Goal: Task Accomplishment & Management: Complete application form

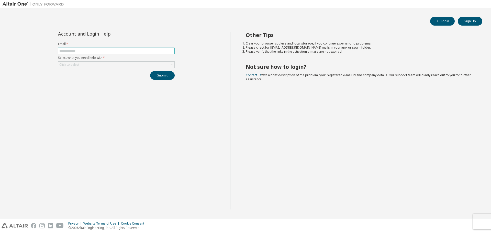
drag, startPoint x: 93, startPoint y: 45, endPoint x: 90, endPoint y: 48, distance: 4.7
click at [93, 45] on label "Email *" at bounding box center [116, 44] width 117 height 4
click at [89, 49] on span at bounding box center [116, 51] width 117 height 7
click at [88, 51] on input "text" at bounding box center [116, 51] width 114 height 4
type input "**********"
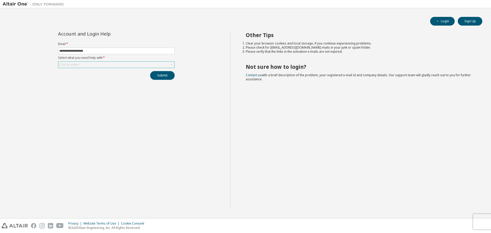
click at [90, 64] on div "Click to select" at bounding box center [116, 65] width 116 height 6
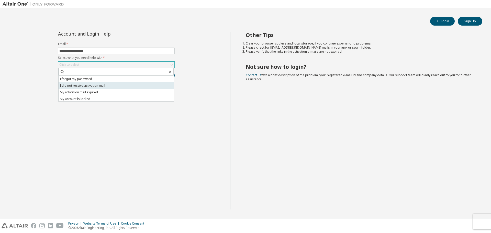
click at [99, 85] on li "I did not receive activation mail" at bounding box center [116, 85] width 115 height 7
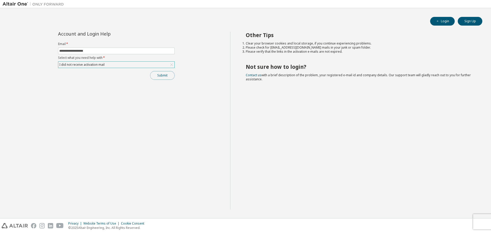
click at [158, 78] on button "Submit" at bounding box center [162, 75] width 25 height 9
click at [158, 74] on button "Submit" at bounding box center [162, 75] width 25 height 9
click at [158, 74] on div "Submit" at bounding box center [116, 75] width 117 height 9
click at [480, 208] on icon "button" at bounding box center [480, 207] width 3 height 3
click at [471, 23] on button "Sign Up" at bounding box center [470, 21] width 25 height 9
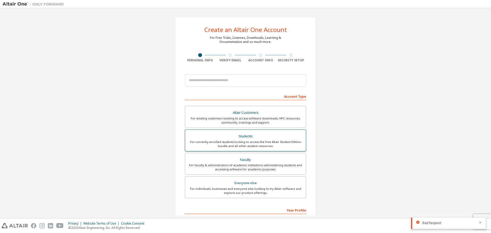
click at [259, 138] on div "Students" at bounding box center [245, 136] width 115 height 7
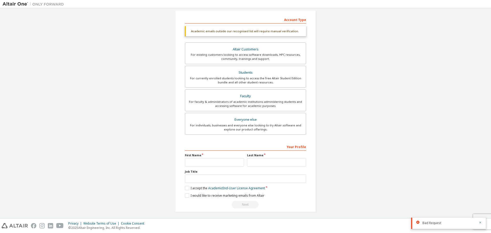
scroll to position [79, 0]
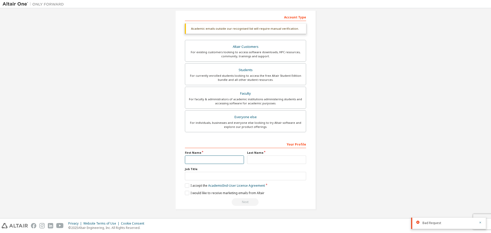
click at [203, 156] on input "text" at bounding box center [214, 160] width 59 height 8
type input "*******"
type input "***"
type input "*******"
click at [187, 186] on label "I accept the Academic End-User License Agreement" at bounding box center [225, 186] width 80 height 4
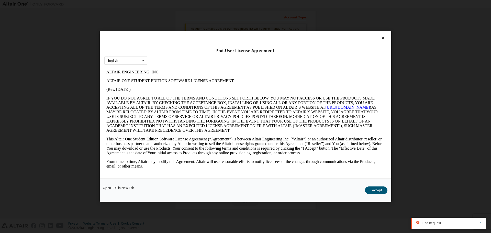
scroll to position [0, 0]
click at [137, 63] on div "English English" at bounding box center [125, 61] width 43 height 8
click at [141, 59] on icon at bounding box center [143, 61] width 6 height 8
click at [377, 190] on button "I Accept" at bounding box center [376, 191] width 23 height 8
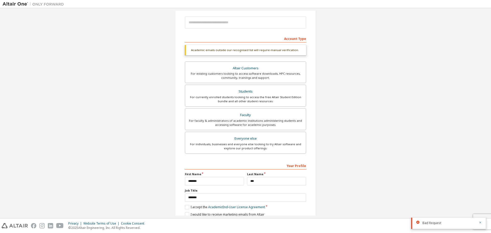
scroll to position [28, 0]
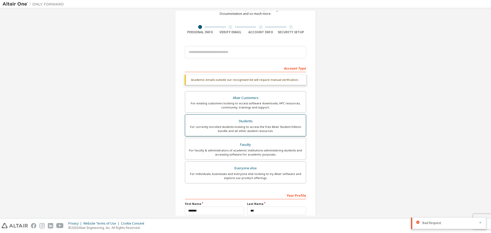
click at [247, 130] on div "For currently enrolled students looking to access the free Altair Student Editi…" at bounding box center [245, 129] width 115 height 8
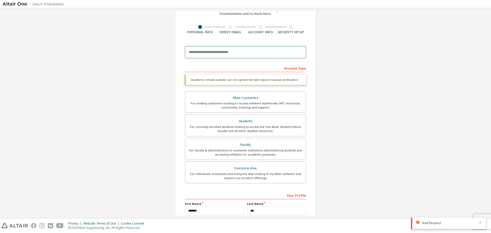
click at [238, 49] on input "email" at bounding box center [245, 52] width 121 height 12
type input "**********"
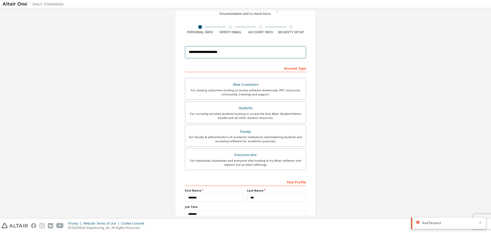
click at [254, 55] on input "**********" at bounding box center [245, 52] width 121 height 12
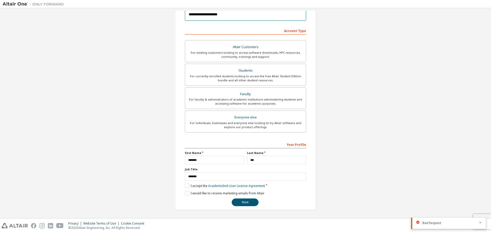
scroll to position [66, 0]
click at [244, 201] on button "Next" at bounding box center [245, 202] width 27 height 8
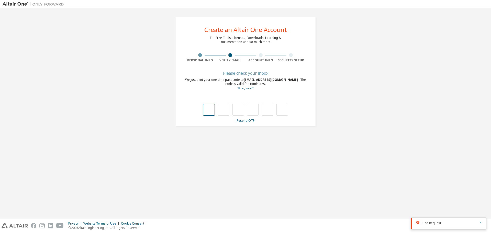
type input "*"
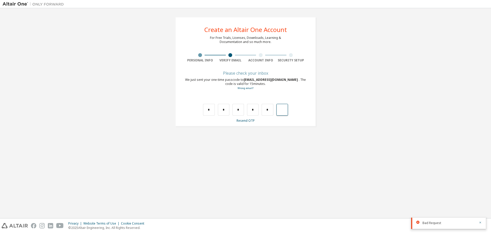
type input "*"
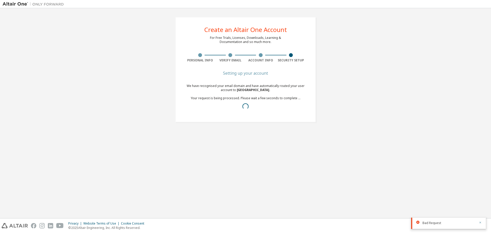
click at [481, 223] on icon "button" at bounding box center [480, 222] width 3 height 3
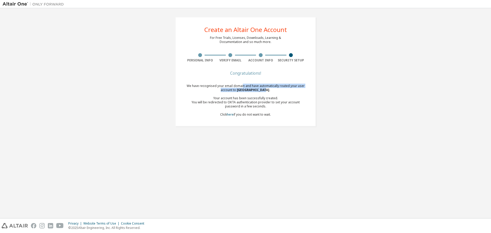
drag, startPoint x: 243, startPoint y: 86, endPoint x: 262, endPoint y: 92, distance: 20.6
click at [263, 92] on div "We have recognised your email domain and have automatically routed your user ac…" at bounding box center [245, 100] width 121 height 33
click at [237, 92] on div "We have recognised your email domain and have automatically routed your user ac…" at bounding box center [245, 100] width 121 height 33
